Goal: Task Accomplishment & Management: Complete application form

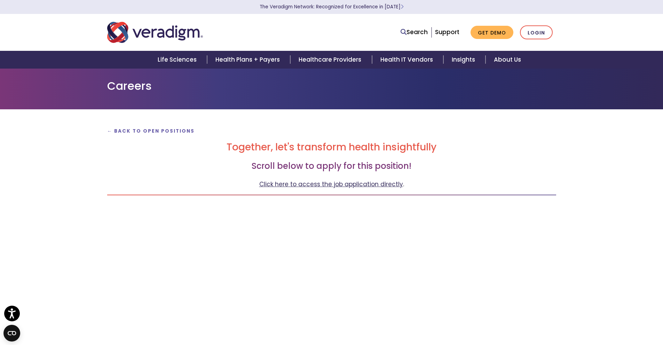
click at [326, 183] on link "Click here to access the job application directly" at bounding box center [331, 184] width 144 height 8
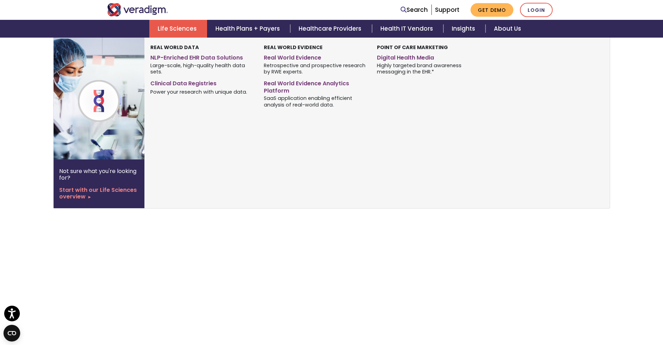
scroll to position [835, 0]
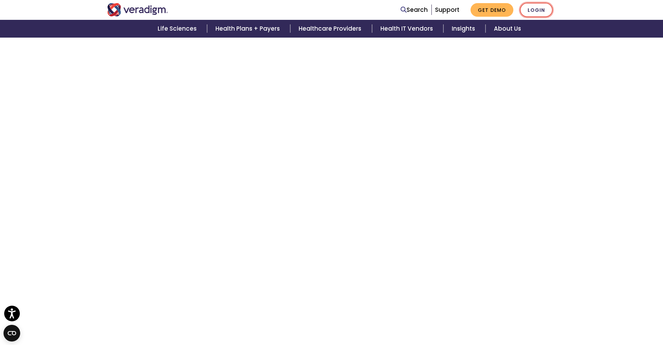
click at [534, 8] on link "Login" at bounding box center [536, 10] width 33 height 14
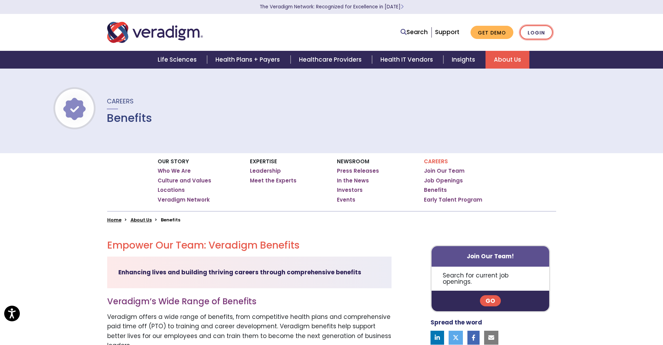
click at [527, 35] on link "Login" at bounding box center [536, 32] width 33 height 14
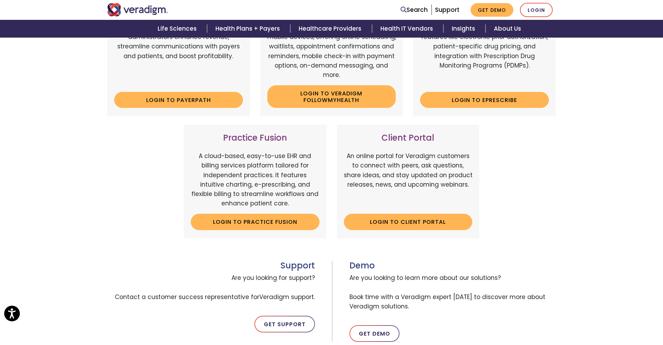
scroll to position [17, 0]
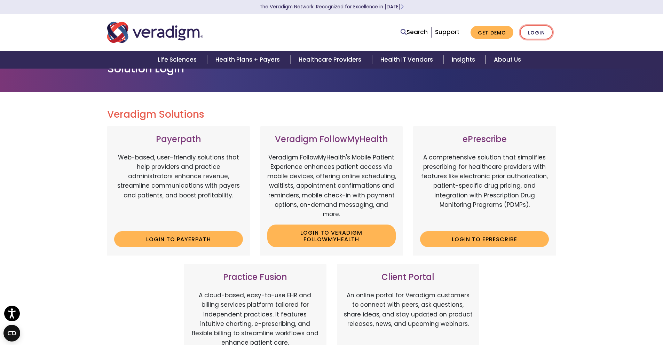
click at [535, 32] on link "Login" at bounding box center [536, 32] width 33 height 14
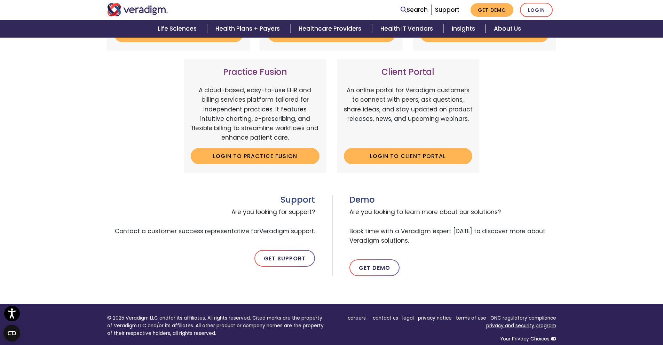
scroll to position [209, 0]
